Goal: Information Seeking & Learning: Learn about a topic

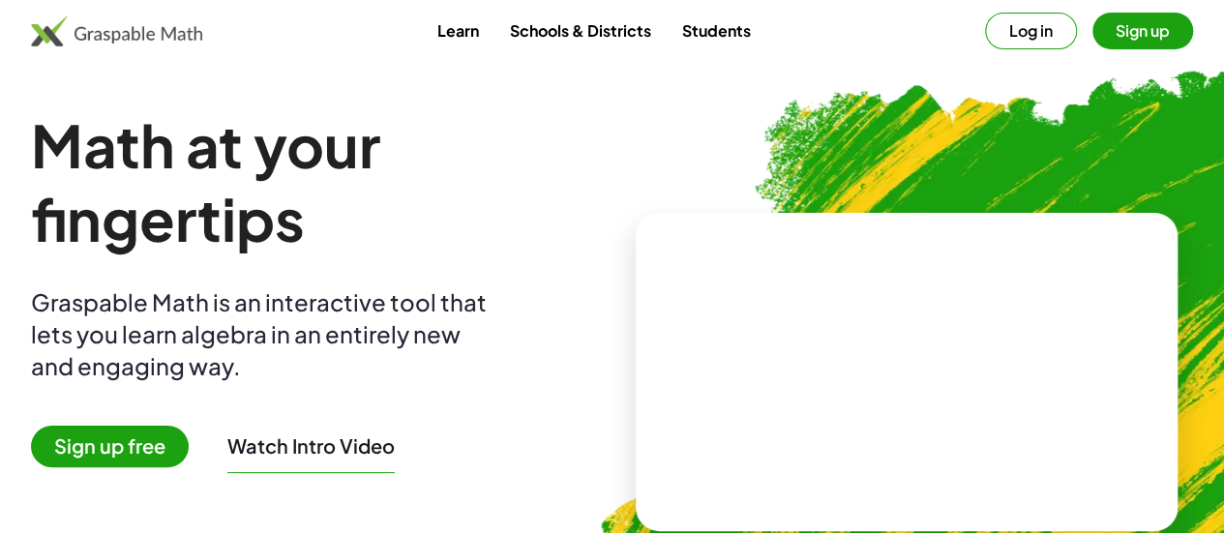
click at [991, 36] on button "Log in" at bounding box center [1031, 31] width 92 height 37
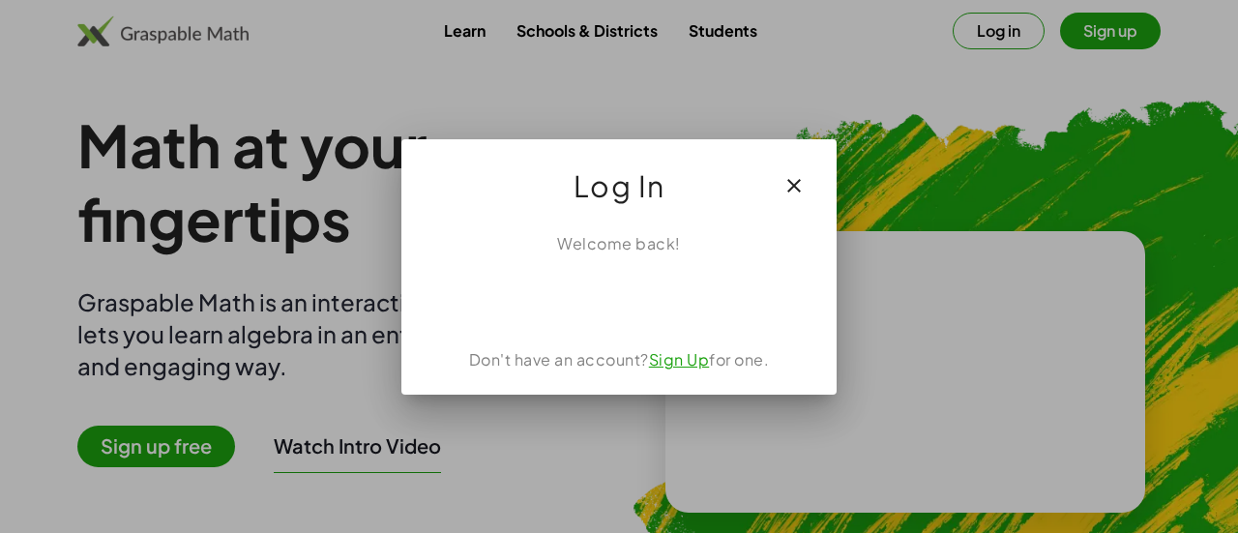
click at [909, 216] on div at bounding box center [619, 266] width 1238 height 533
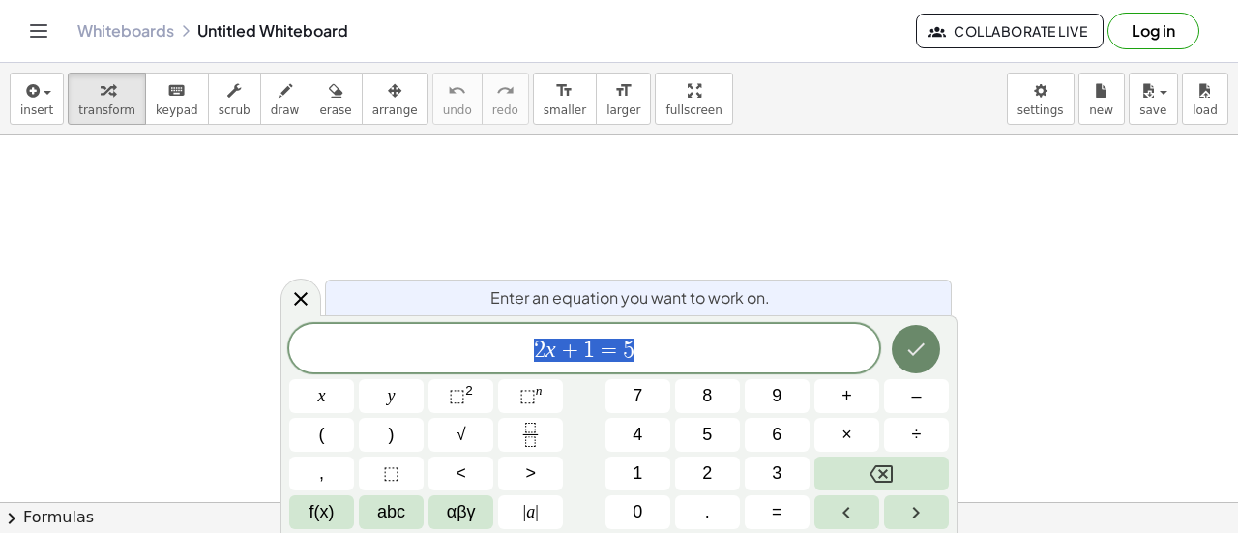
click at [915, 342] on icon "Done" at bounding box center [915, 349] width 23 height 23
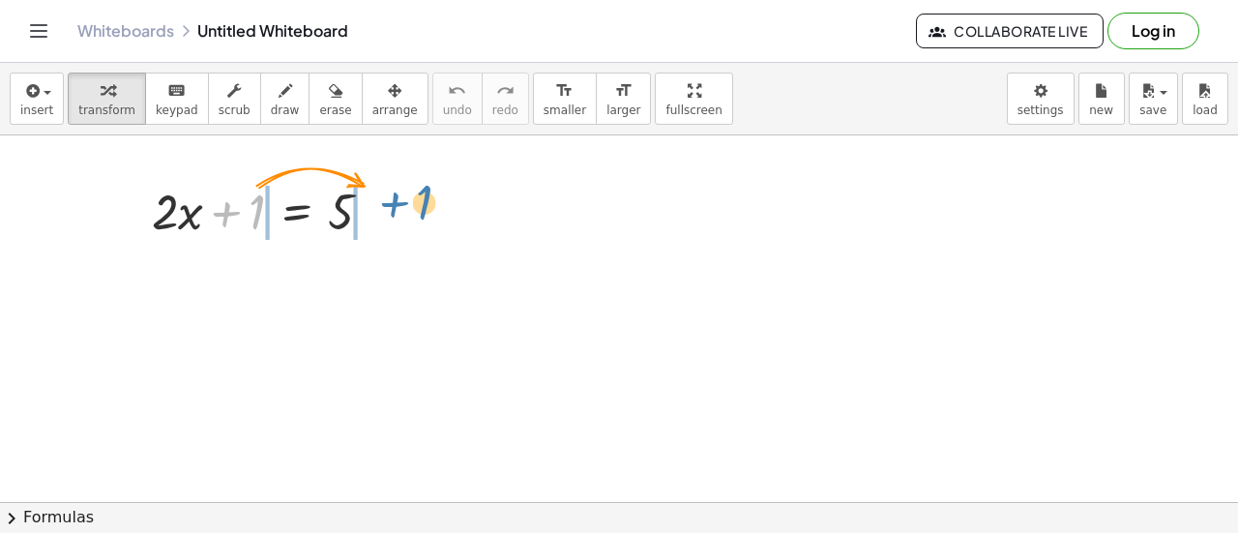
drag, startPoint x: 233, startPoint y: 208, endPoint x: 389, endPoint y: 195, distance: 156.2
click at [389, 195] on div at bounding box center [269, 210] width 255 height 66
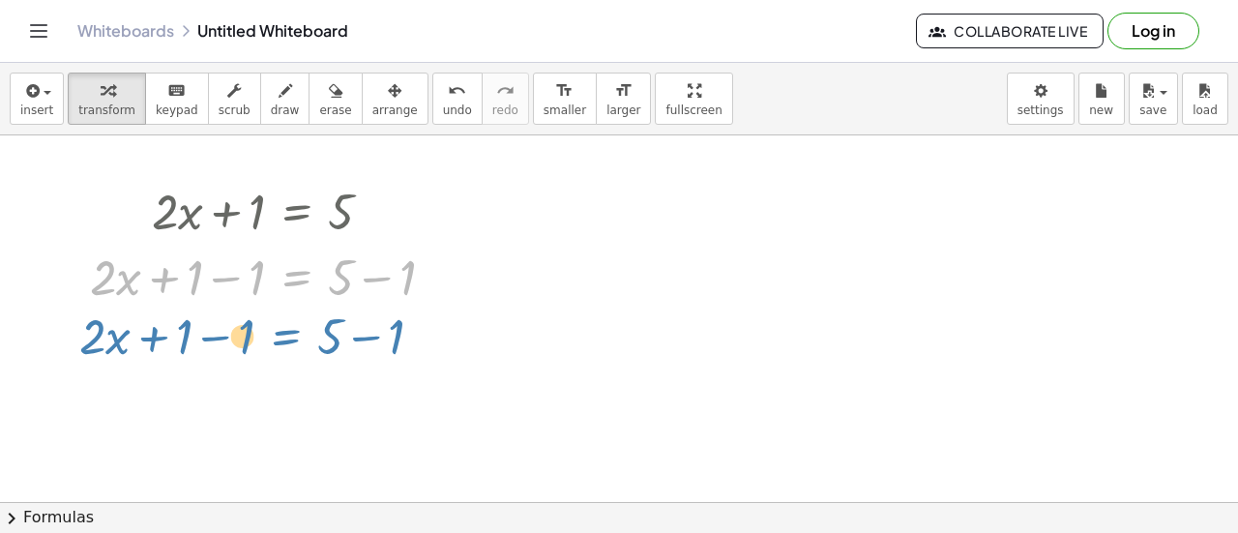
drag, startPoint x: 327, startPoint y: 282, endPoint x: 316, endPoint y: 341, distance: 60.0
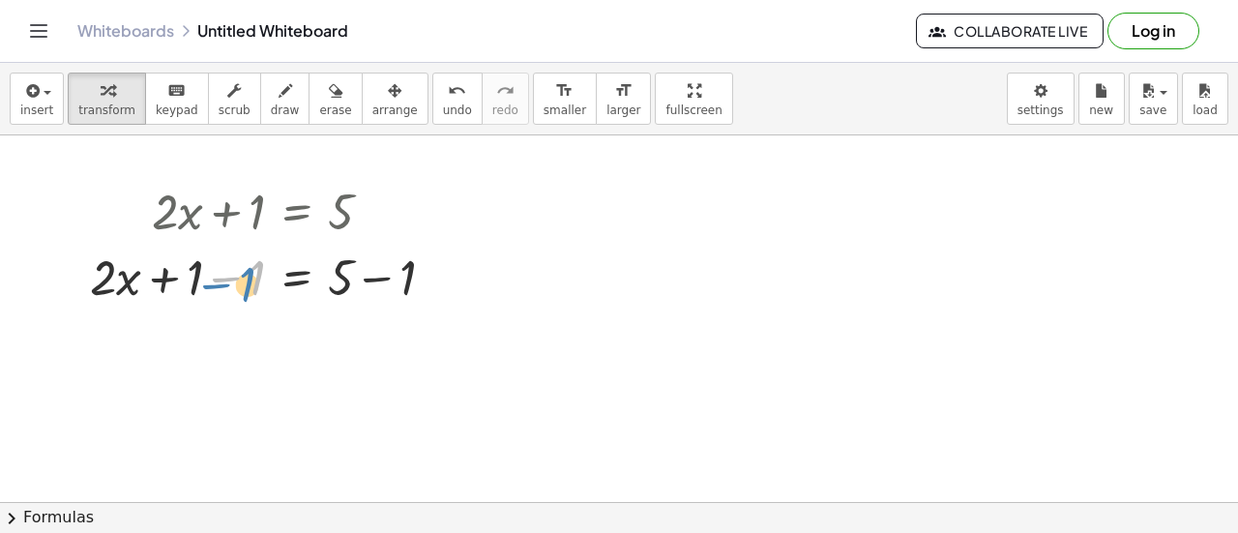
drag, startPoint x: 214, startPoint y: 278, endPoint x: 197, endPoint y: 278, distance: 16.4
click at [197, 278] on div at bounding box center [269, 276] width 379 height 66
drag, startPoint x: 112, startPoint y: 280, endPoint x: 381, endPoint y: 389, distance: 290.3
drag, startPoint x: 157, startPoint y: 263, endPoint x: 329, endPoint y: 386, distance: 211.5
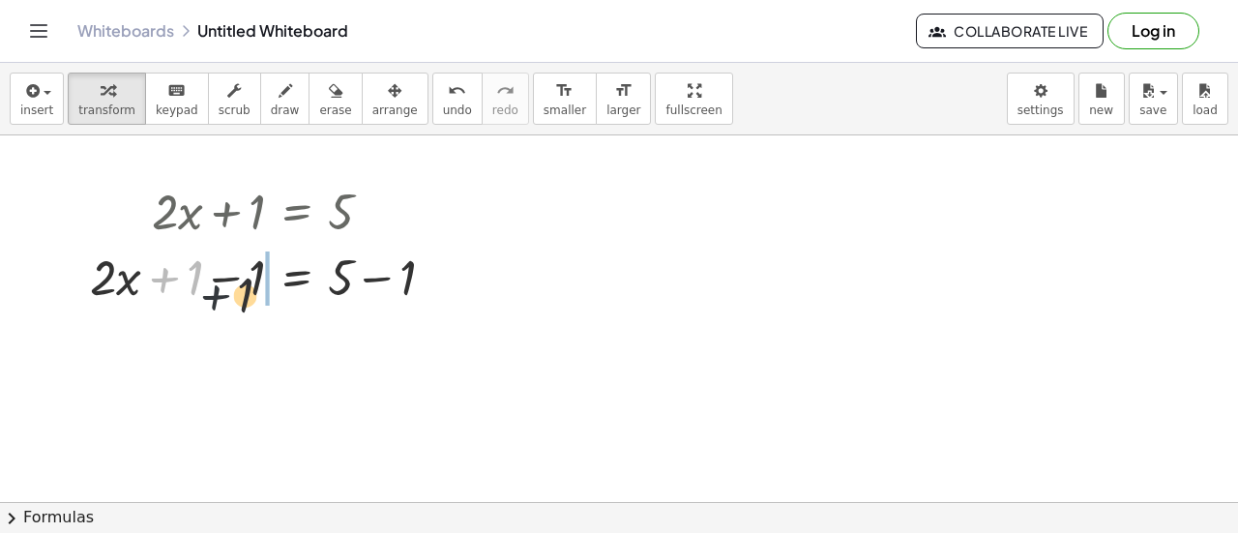
drag, startPoint x: 355, startPoint y: 298, endPoint x: 342, endPoint y: 450, distance: 152.4
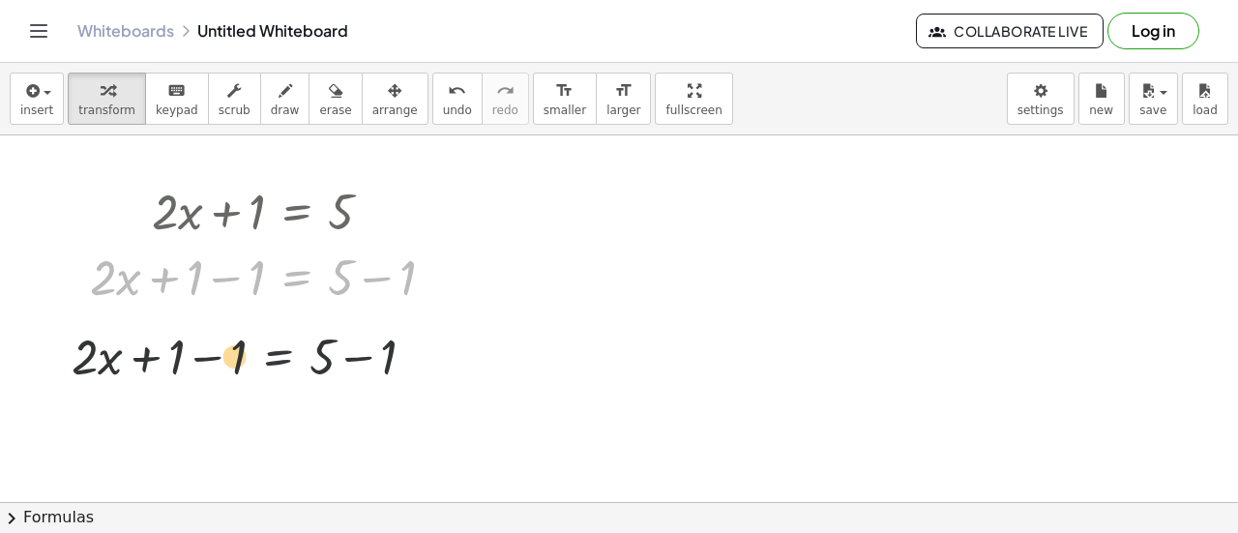
drag, startPoint x: 287, startPoint y: 302, endPoint x: 246, endPoint y: 471, distance: 174.3
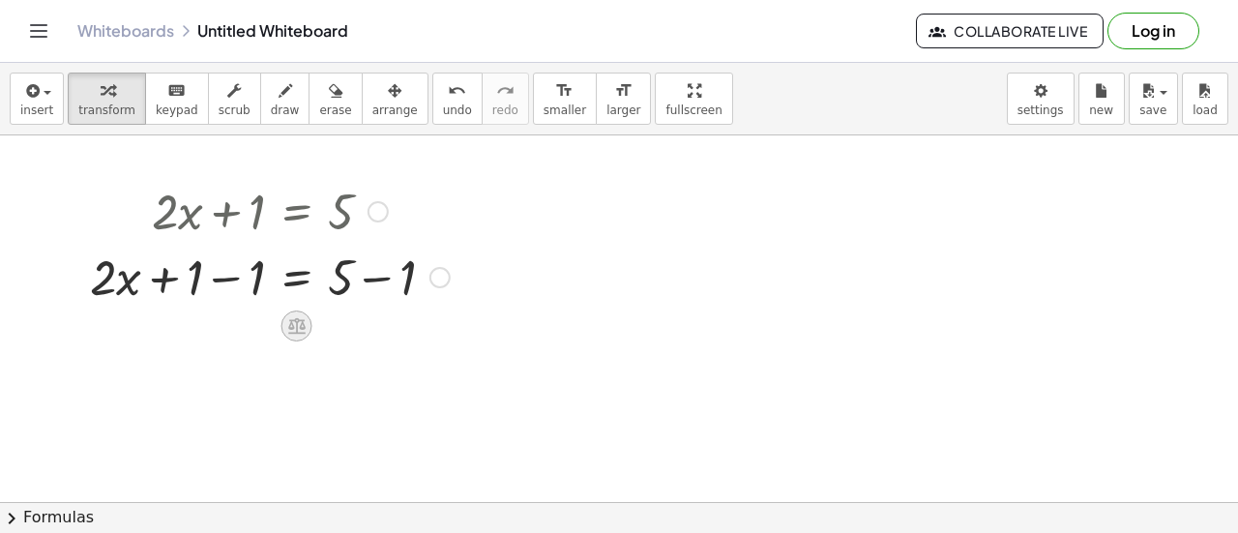
drag, startPoint x: 311, startPoint y: 210, endPoint x: 288, endPoint y: 335, distance: 126.9
click at [297, 212] on div "+ · 2 · x + 1 = 5 + · 2 · x = 5 + 1 − 1 + − 1" at bounding box center [297, 212] width 0 height 0
click at [450, 278] on div at bounding box center [439, 277] width 21 height 21
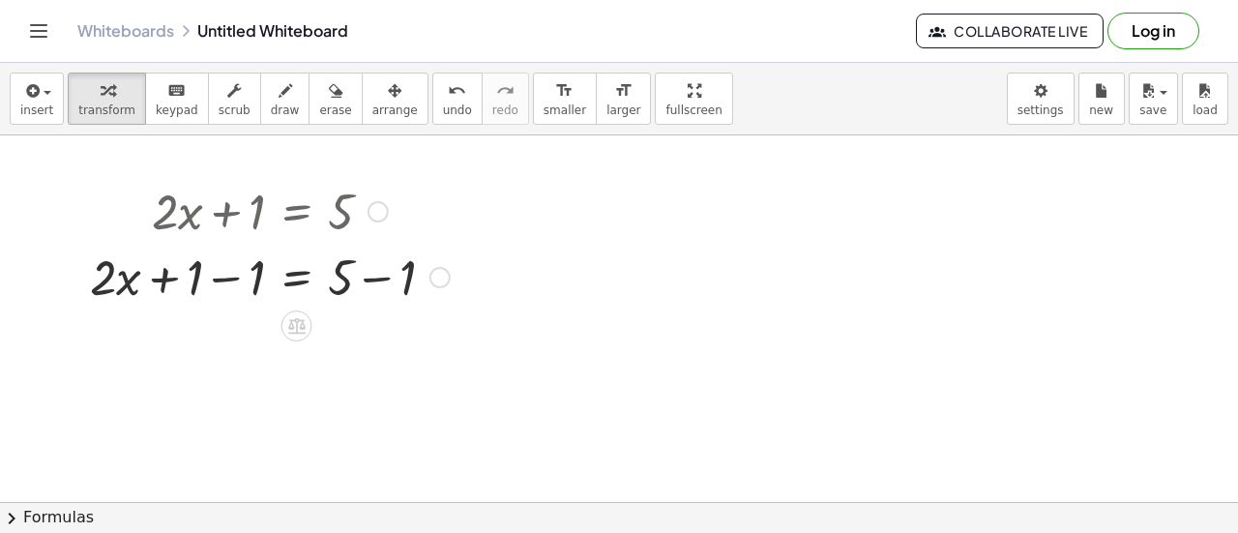
drag, startPoint x: 441, startPoint y: 270, endPoint x: 437, endPoint y: 362, distance: 92.0
click at [290, 318] on icon at bounding box center [296, 325] width 20 height 20
click at [226, 326] on div "+" at bounding box center [219, 325] width 31 height 31
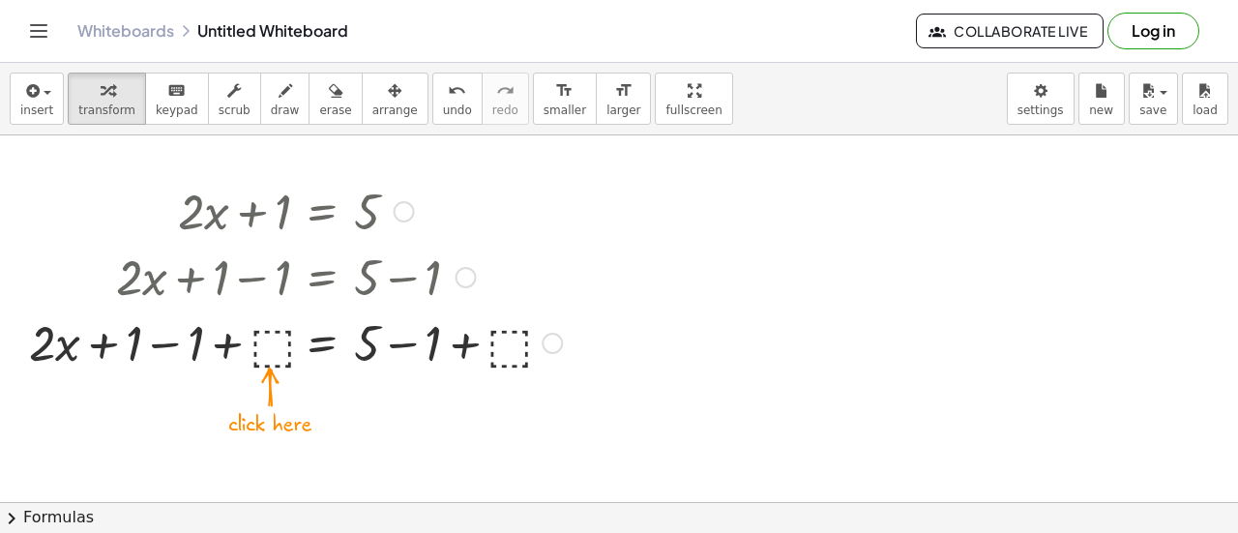
click at [273, 341] on div at bounding box center [295, 342] width 552 height 66
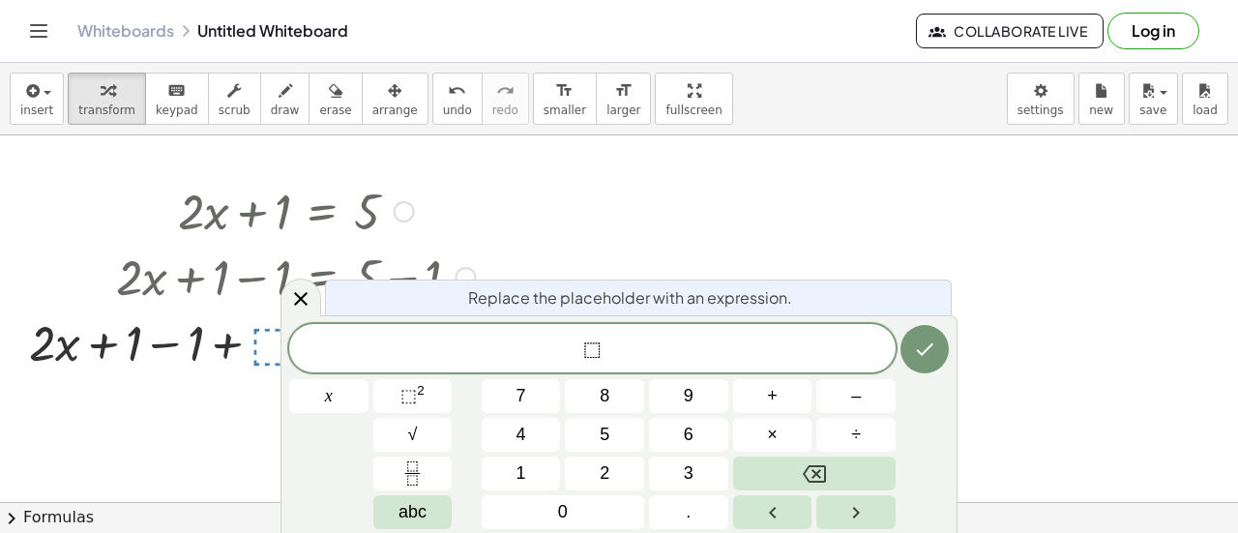
click at [282, 352] on div "Replace the placeholder with an expression. ⬚ x 7 8 9 + – 4 5 6 × ÷ ⬚ 2 √ abc 1…" at bounding box center [619, 424] width 677 height 218
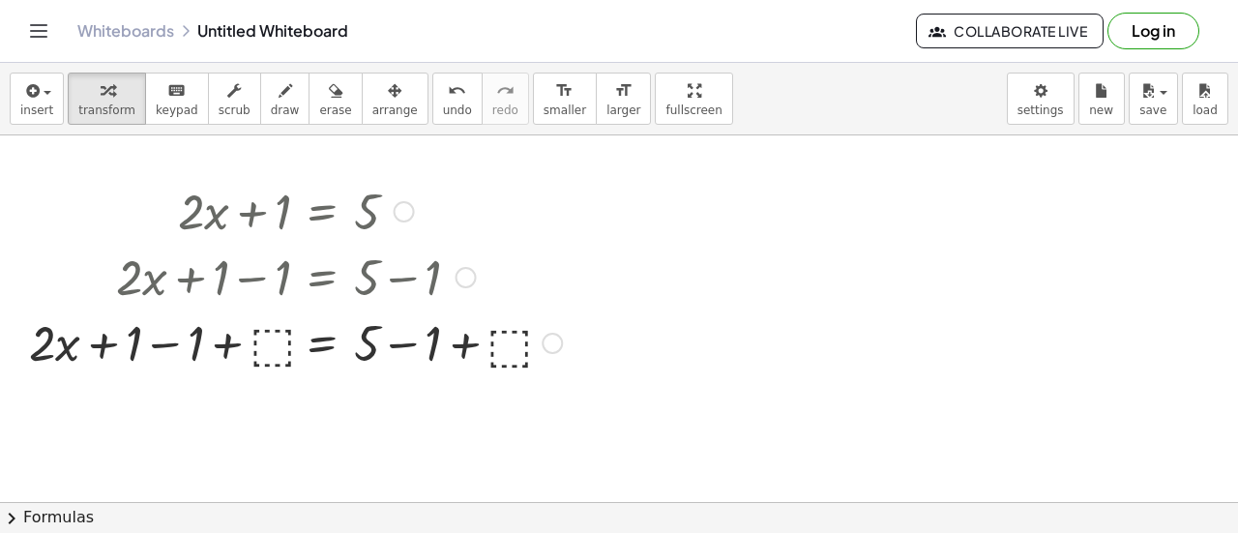
scroll to position [50, 0]
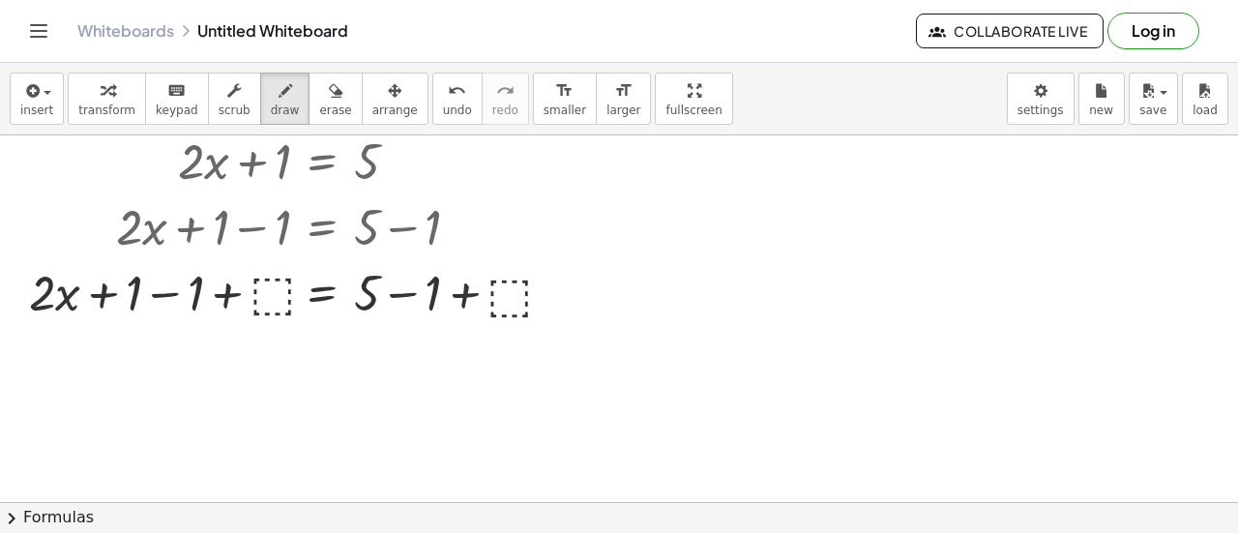
click at [283, 278] on div at bounding box center [619, 516] width 1238 height 862
click at [274, 296] on div at bounding box center [619, 516] width 1238 height 862
click at [162, 103] on span "keypad" at bounding box center [177, 110] width 43 height 14
click at [108, 100] on div "button" at bounding box center [106, 89] width 57 height 23
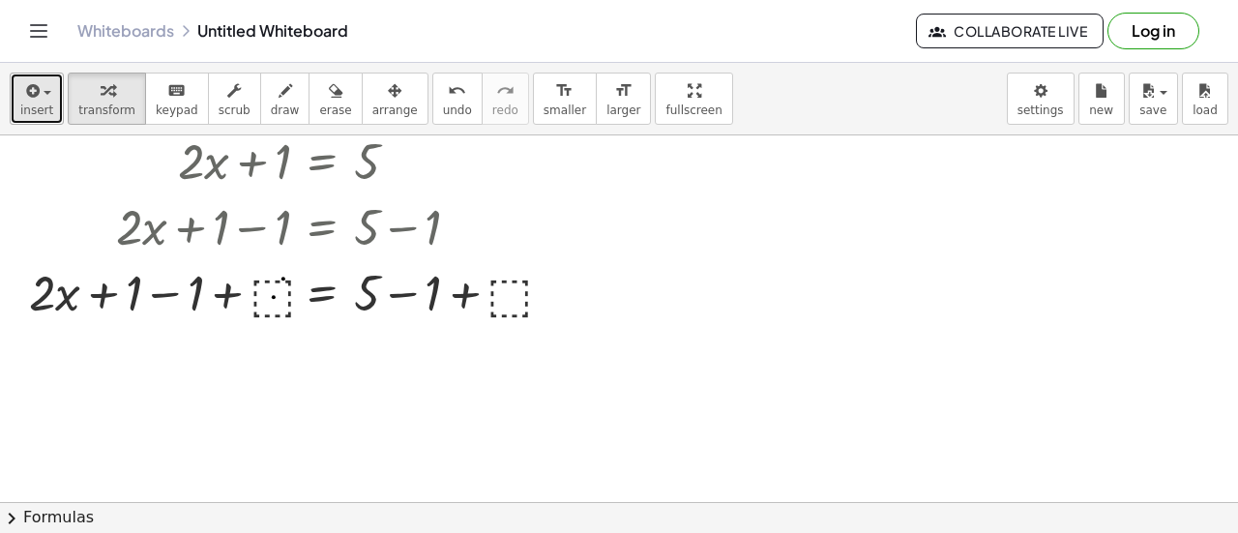
click at [46, 103] on span "insert" at bounding box center [36, 110] width 33 height 14
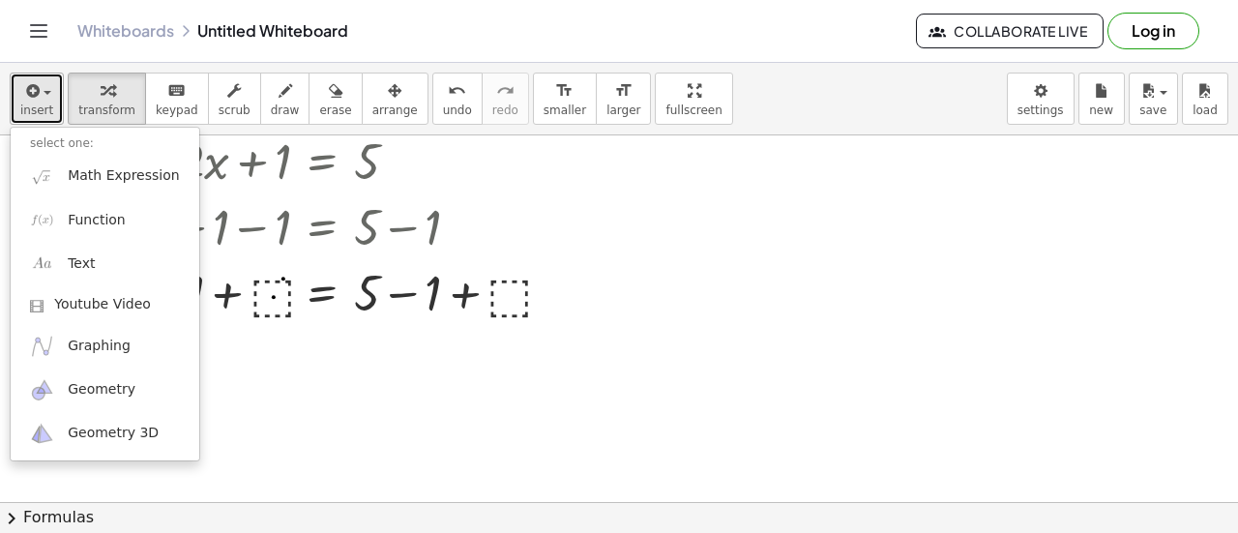
click at [50, 111] on button "insert" at bounding box center [37, 99] width 54 height 52
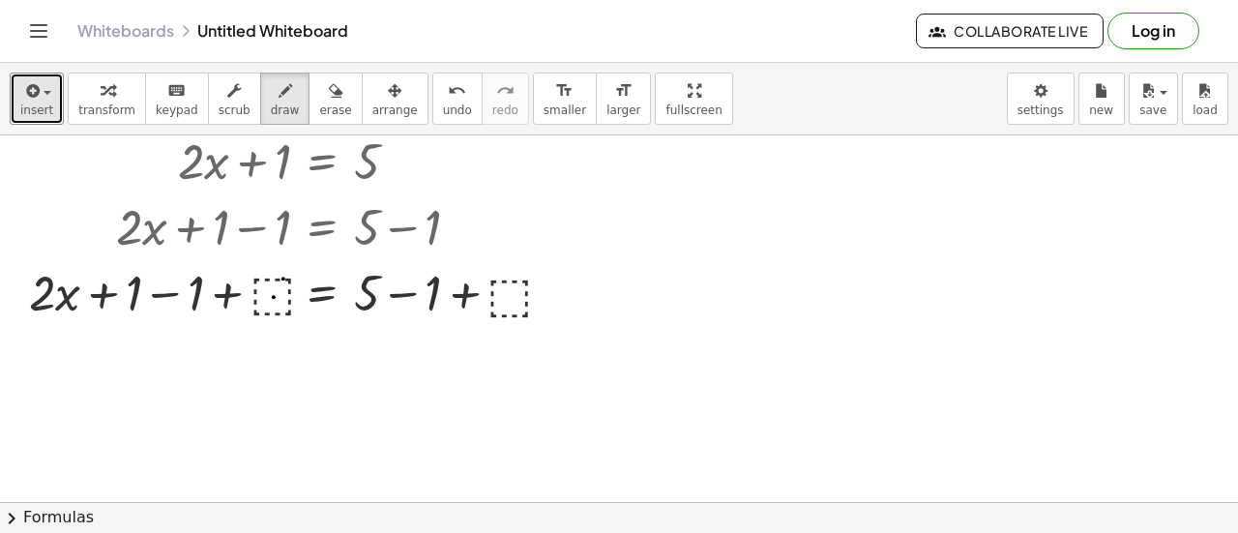
click at [272, 292] on div at bounding box center [619, 516] width 1238 height 862
click at [271, 105] on span "draw" at bounding box center [285, 110] width 29 height 14
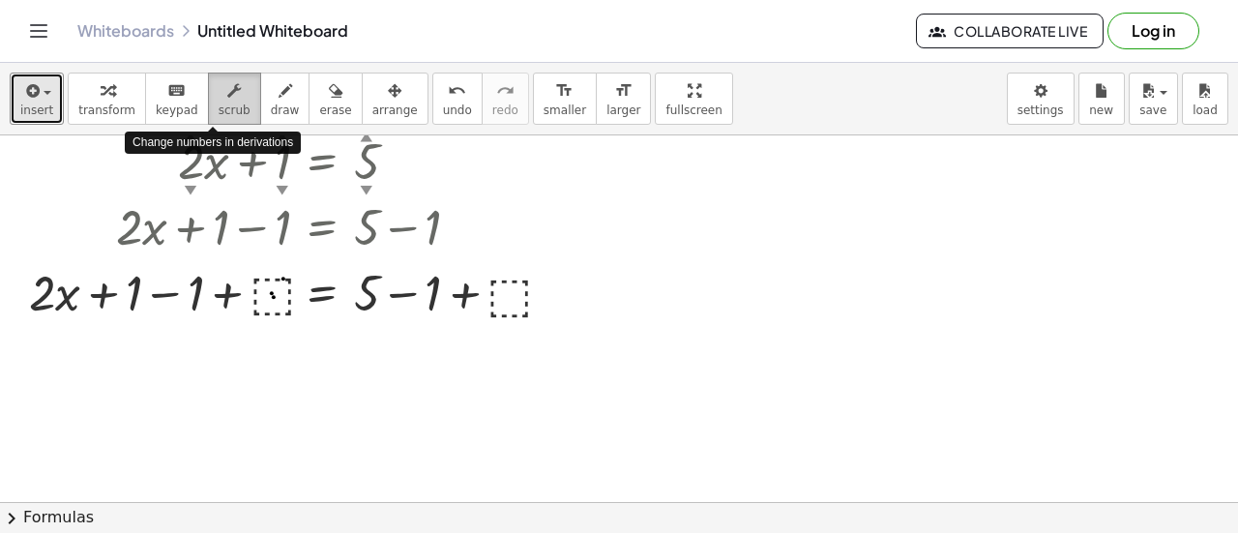
click at [219, 88] on div "button" at bounding box center [235, 89] width 32 height 23
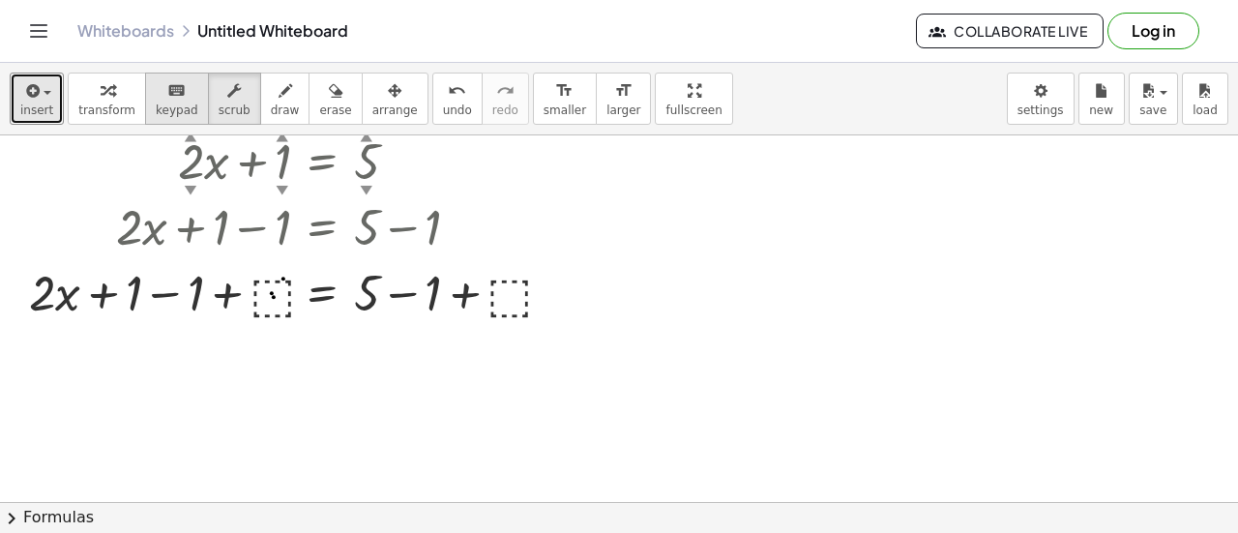
click at [145, 100] on button "keyboard keypad" at bounding box center [177, 99] width 64 height 52
click at [278, 290] on div at bounding box center [295, 291] width 552 height 66
click at [260, 293] on div at bounding box center [295, 291] width 552 height 66
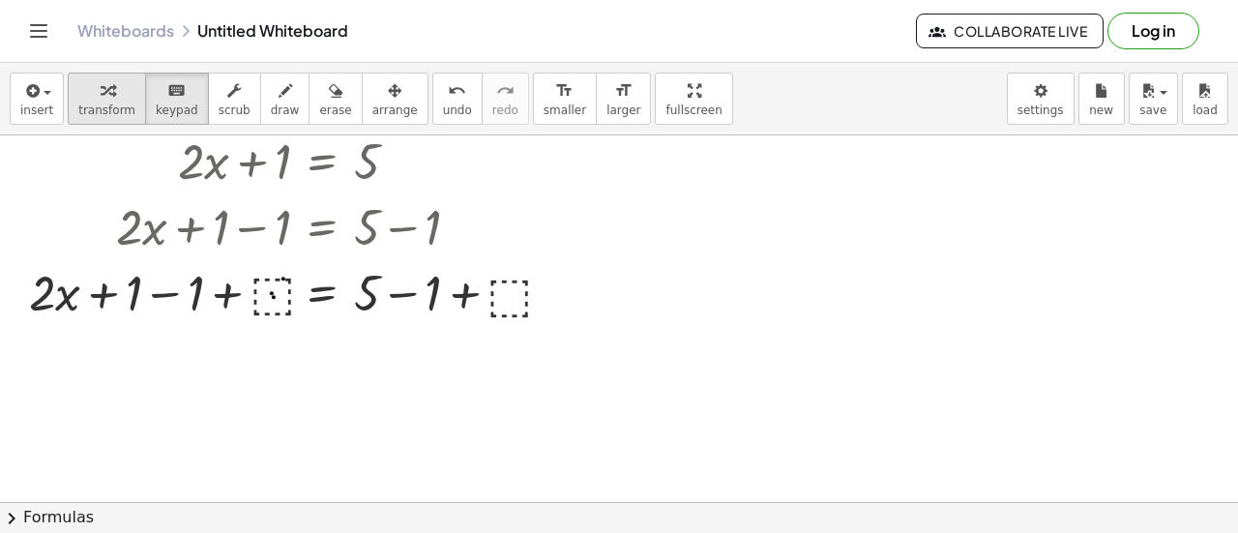
click at [128, 103] on button "transform" at bounding box center [107, 99] width 78 height 52
click at [265, 301] on div at bounding box center [295, 291] width 552 height 66
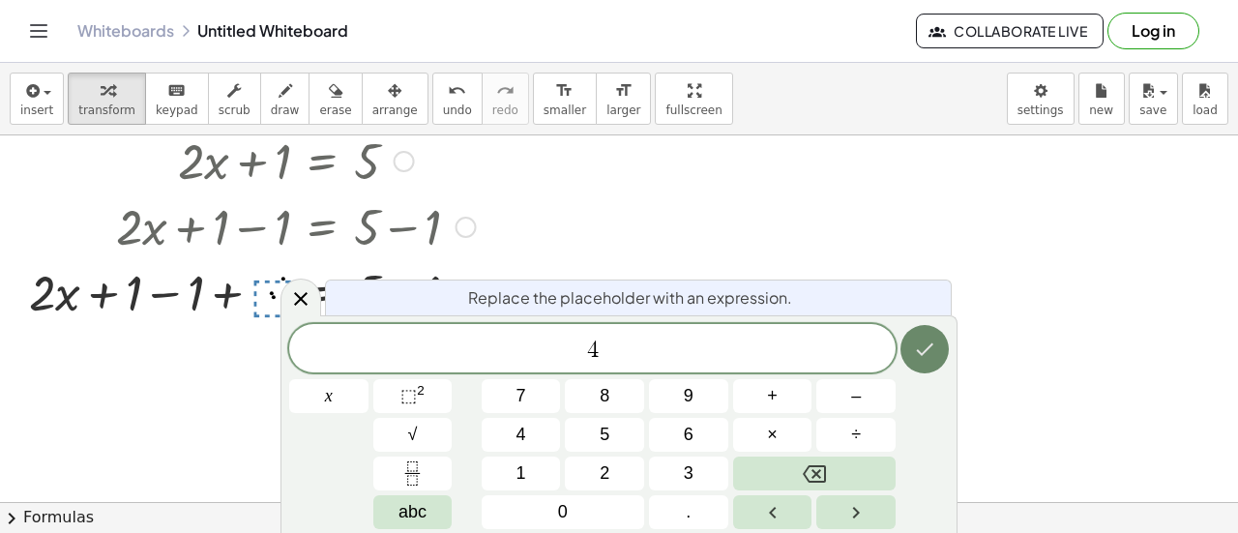
click at [930, 347] on icon "Done" at bounding box center [925, 349] width 17 height 13
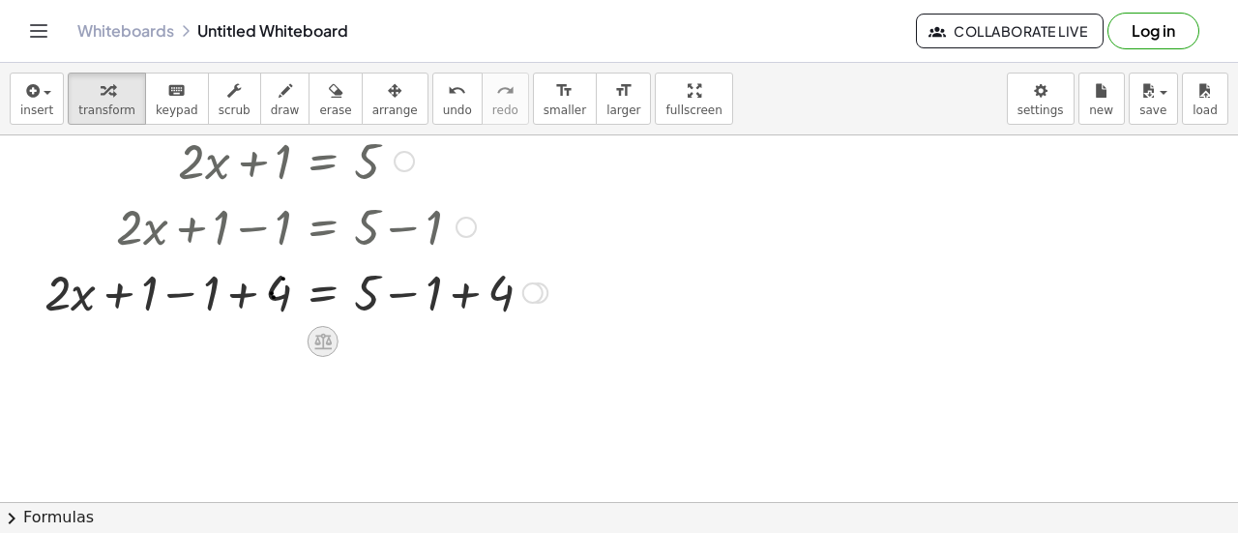
click at [335, 344] on div at bounding box center [323, 341] width 31 height 31
click at [371, 343] on div "÷" at bounding box center [361, 341] width 31 height 31
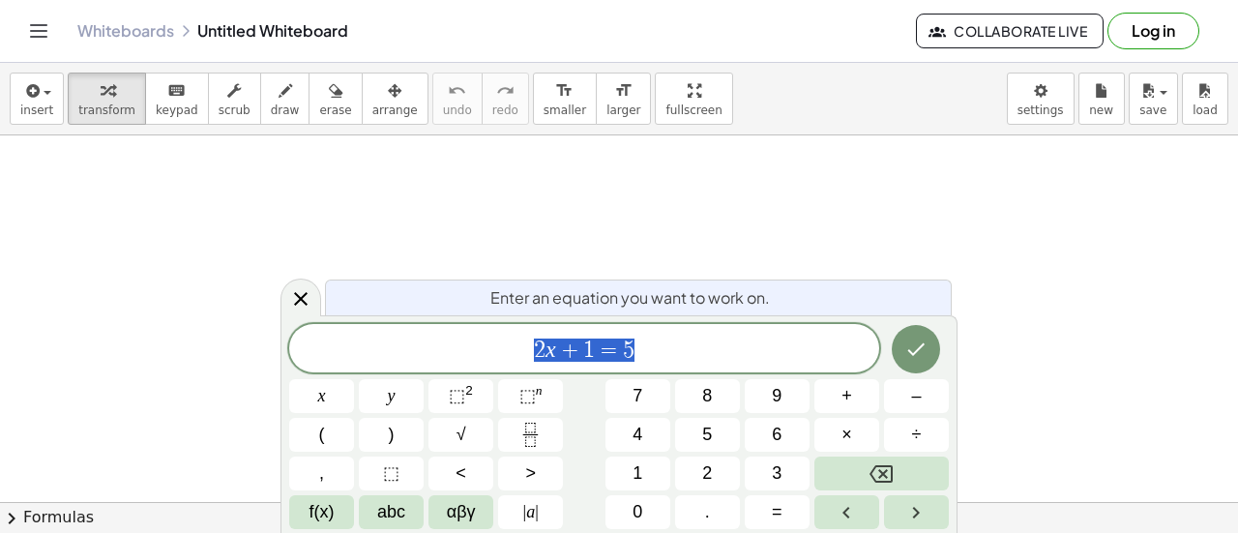
click at [651, 343] on span "2 x + 1 = 5" at bounding box center [584, 350] width 590 height 27
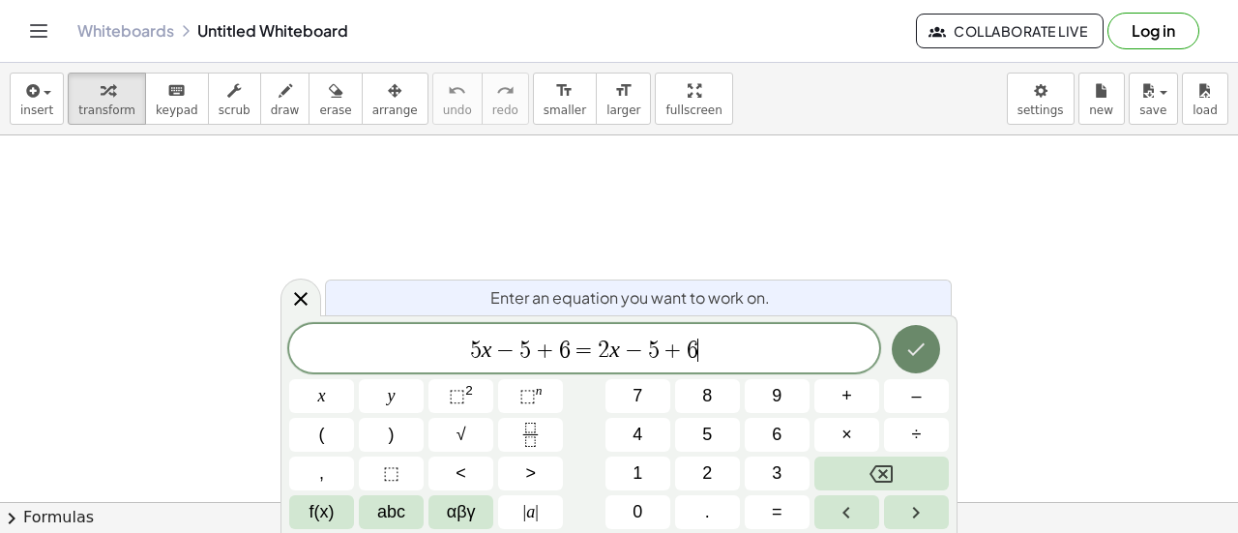
click at [909, 351] on icon "Done" at bounding box center [916, 349] width 17 height 13
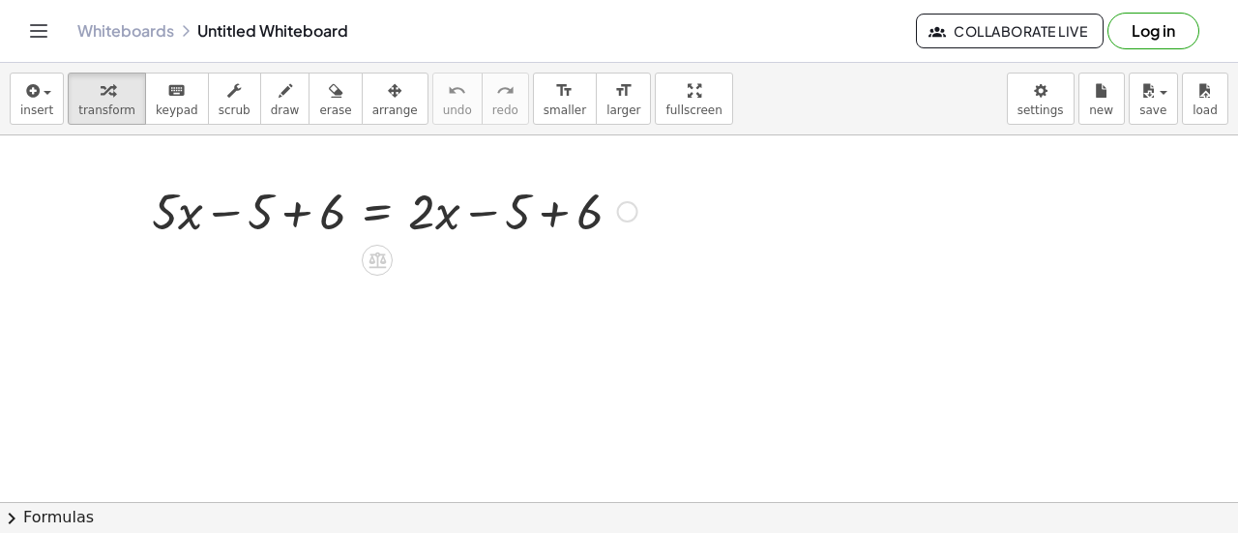
click at [298, 218] on div at bounding box center [394, 210] width 505 height 66
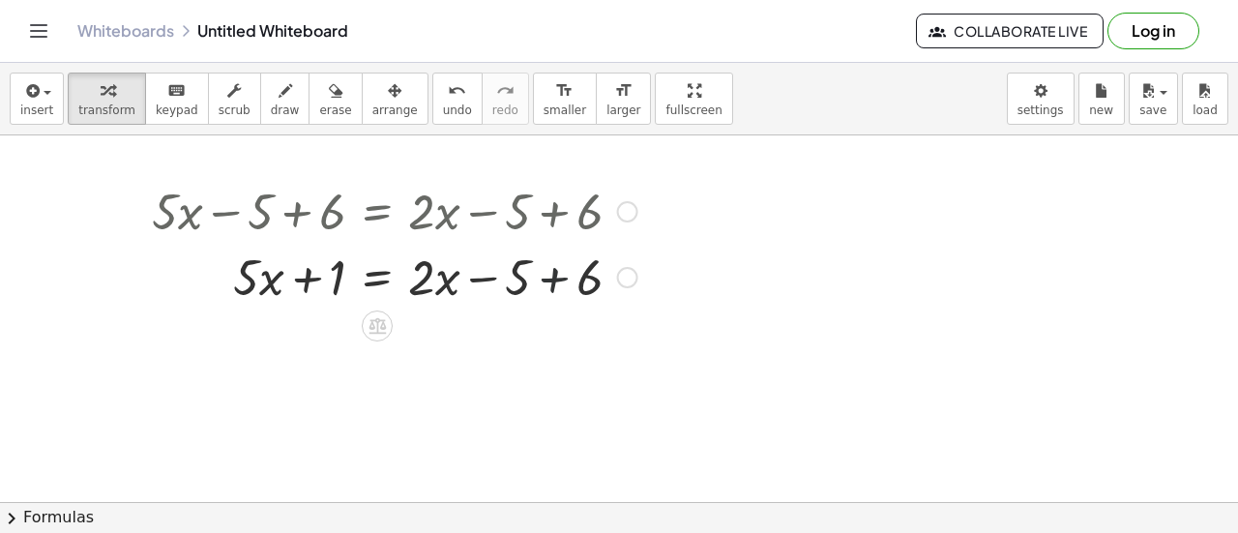
click at [551, 276] on div at bounding box center [394, 276] width 505 height 66
drag, startPoint x: 310, startPoint y: 282, endPoint x: 553, endPoint y: 284, distance: 242.8
click at [553, 284] on div at bounding box center [394, 276] width 505 height 66
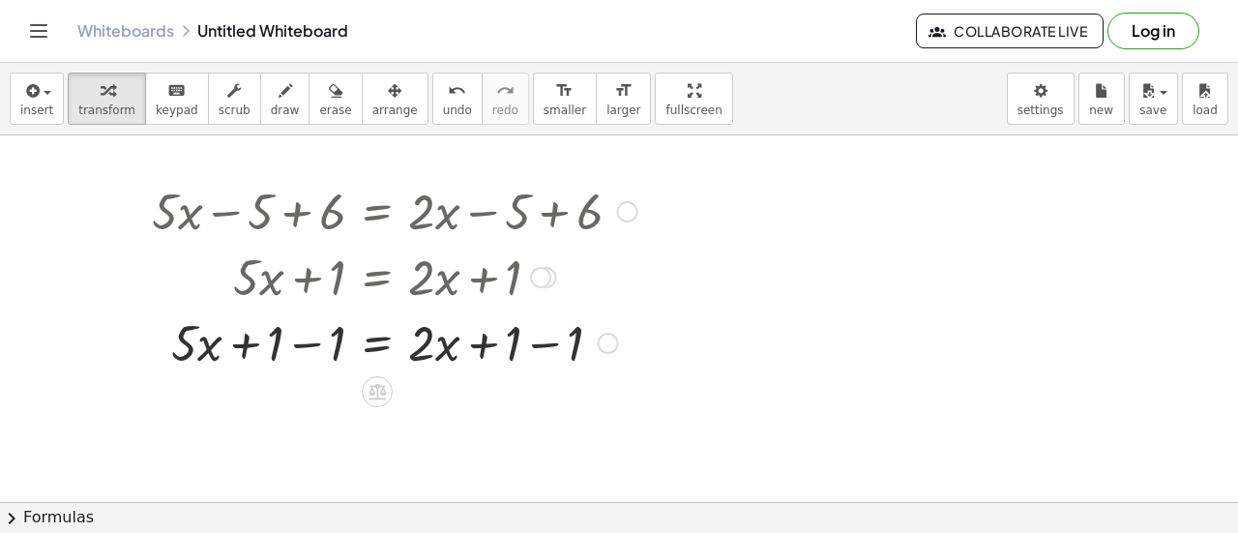
click at [306, 345] on div at bounding box center [394, 342] width 505 height 66
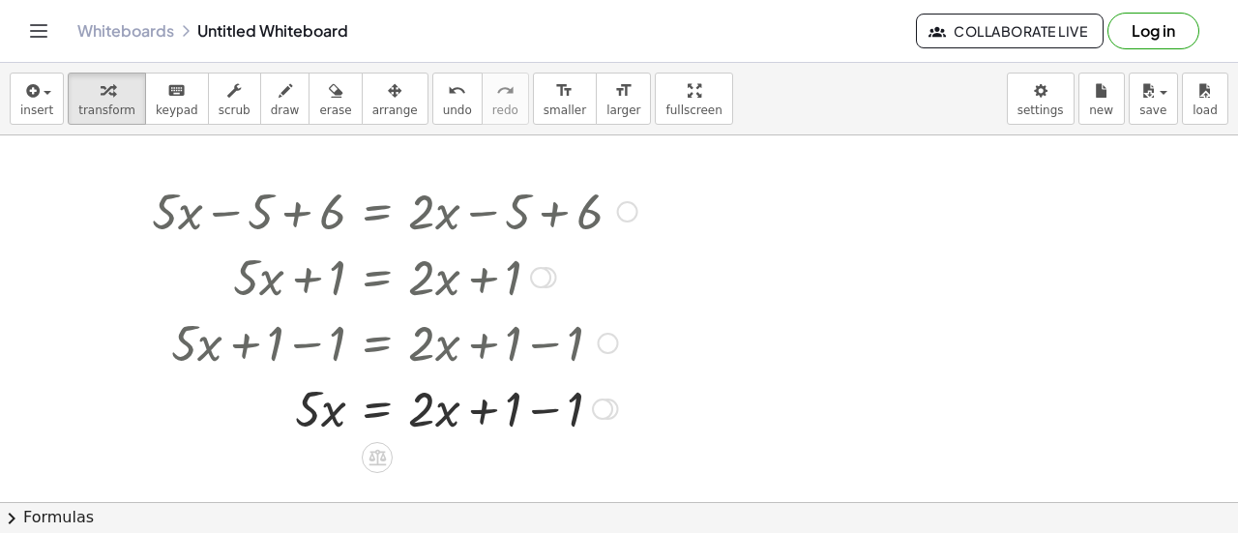
click at [547, 408] on div at bounding box center [394, 407] width 505 height 66
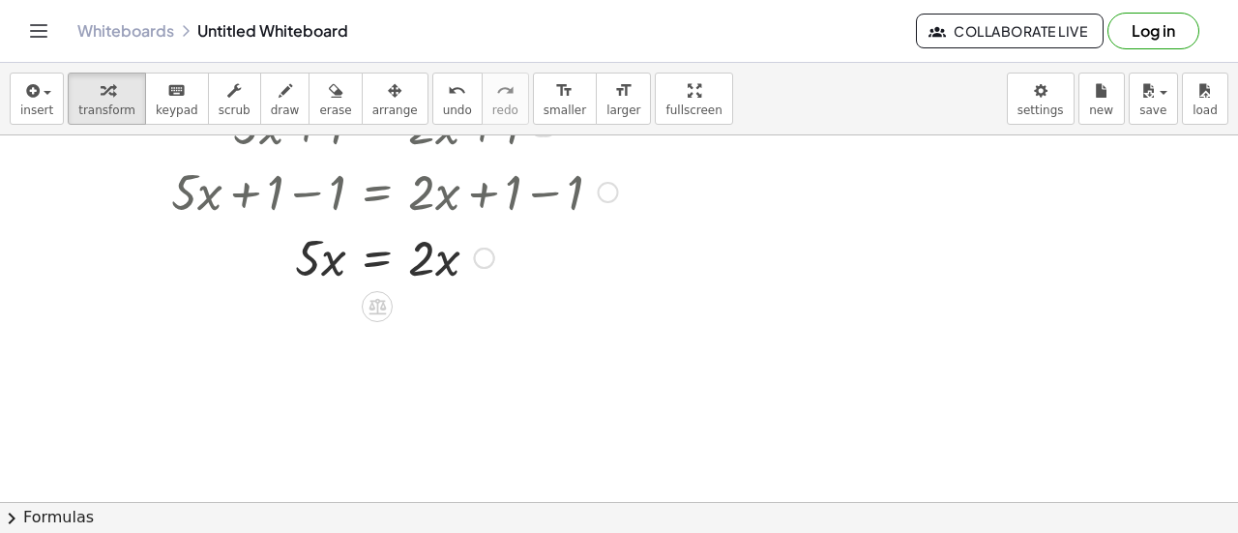
scroll to position [154, 0]
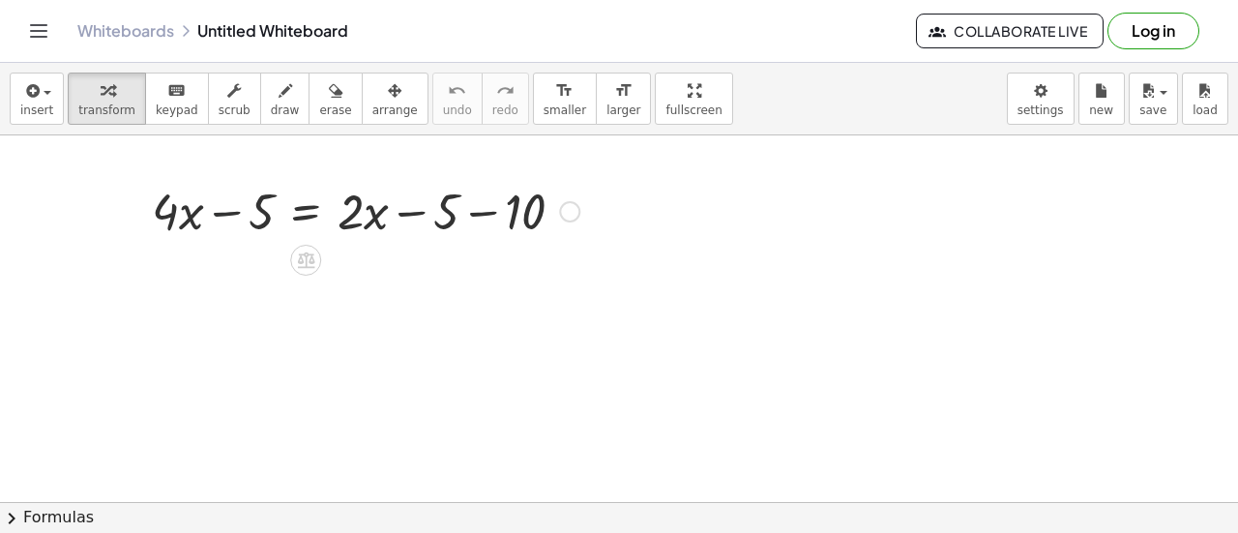
click at [226, 211] on div at bounding box center [365, 210] width 447 height 66
click at [406, 207] on div at bounding box center [365, 210] width 447 height 66
click at [489, 214] on div at bounding box center [365, 210] width 447 height 66
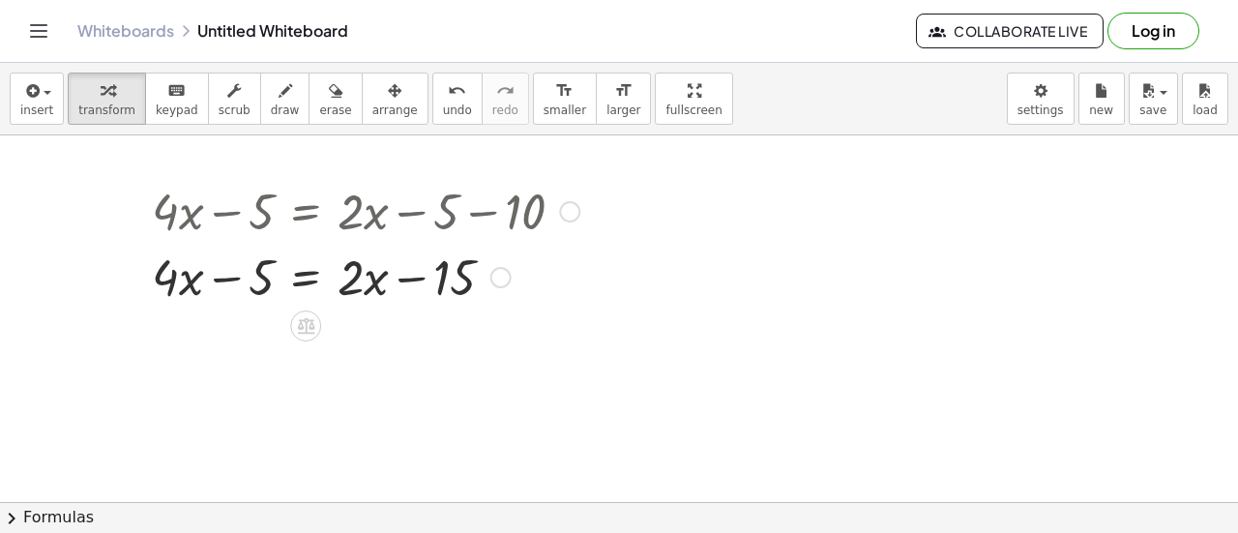
click at [232, 277] on div at bounding box center [365, 276] width 447 height 66
click at [410, 277] on div at bounding box center [365, 276] width 447 height 66
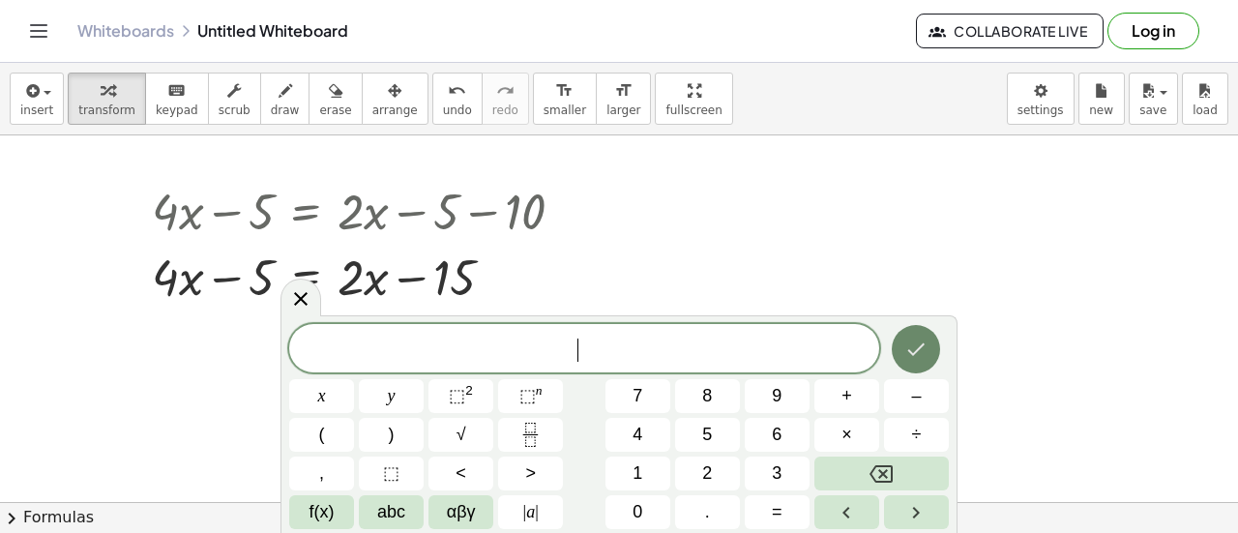
click at [914, 359] on icon "Done" at bounding box center [915, 349] width 23 height 23
